Goal: Task Accomplishment & Management: Use online tool/utility

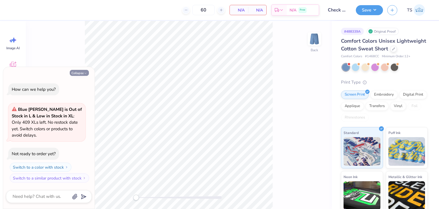
click at [80, 76] on button "Collapse" at bounding box center [79, 73] width 19 height 6
type textarea "x"
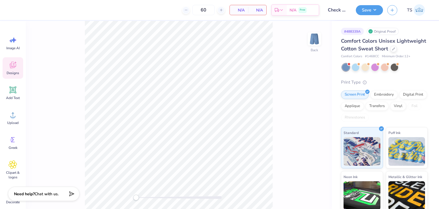
click at [10, 65] on icon at bounding box center [12, 65] width 5 height 5
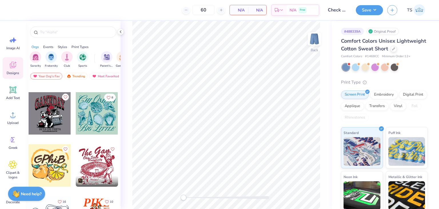
scroll to position [57, 0]
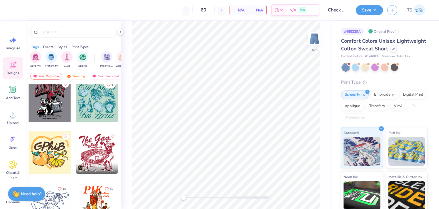
click at [94, 152] on div at bounding box center [97, 152] width 42 height 42
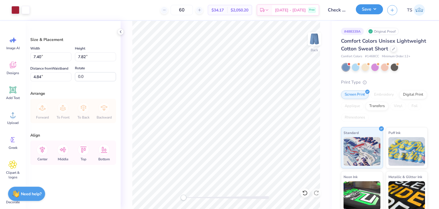
click at [372, 9] on button "Save" at bounding box center [369, 9] width 27 height 10
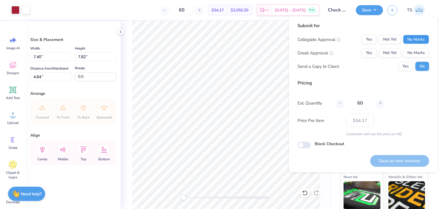
click at [405, 39] on button "No Marks" at bounding box center [416, 39] width 26 height 9
click at [409, 51] on button "No Marks" at bounding box center [416, 52] width 26 height 9
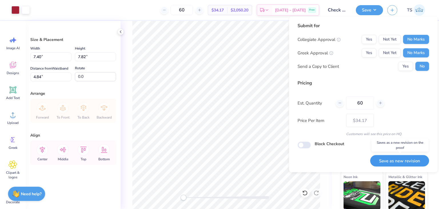
click at [396, 159] on button "Save as new revision" at bounding box center [399, 161] width 59 height 12
type input "– –"
